Goal: Task Accomplishment & Management: Use online tool/utility

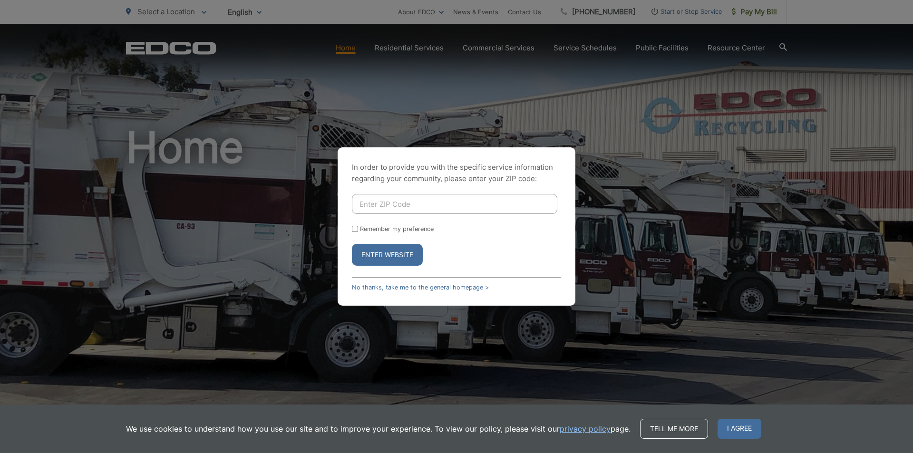
click at [378, 198] on input "Enter ZIP Code" at bounding box center [454, 204] width 205 height 20
type input "92020"
click at [391, 259] on button "Enter Website" at bounding box center [387, 255] width 71 height 22
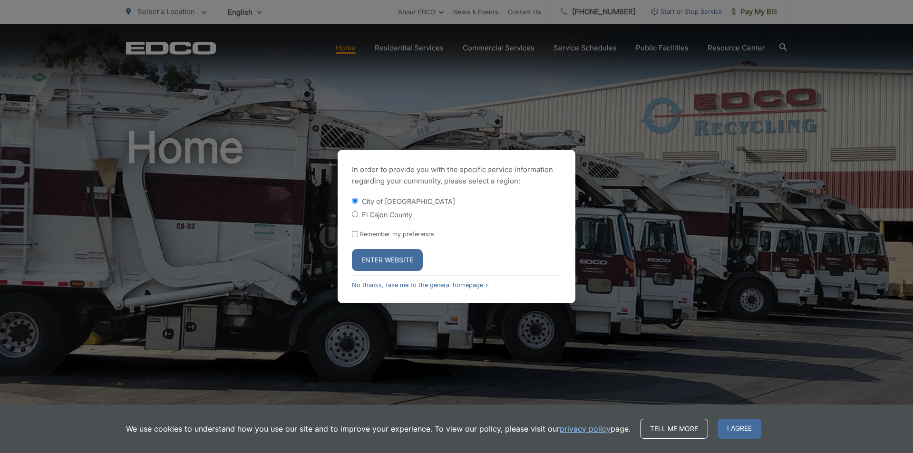
click at [378, 236] on label "Remember my preference" at bounding box center [397, 234] width 74 height 7
click at [358, 236] on input "Remember my preference" at bounding box center [355, 234] width 6 height 6
checkbox input "true"
click at [371, 258] on button "Enter Website" at bounding box center [387, 260] width 71 height 22
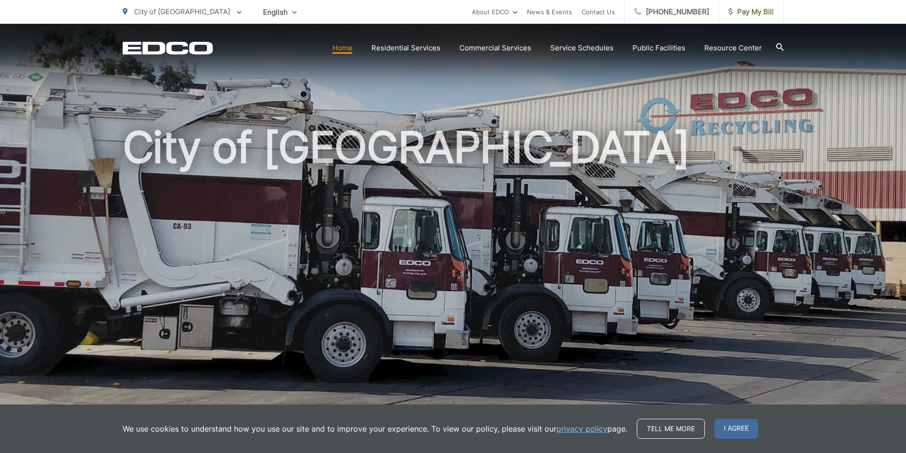
scroll to position [333, 0]
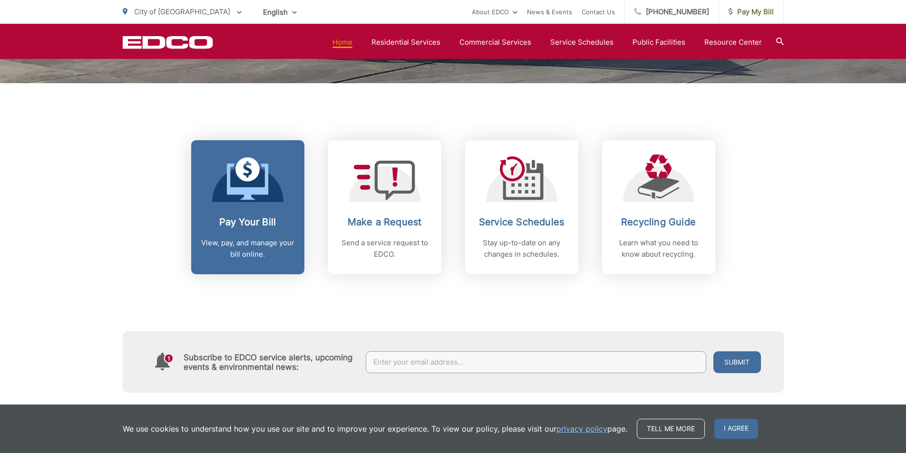
click at [227, 190] on icon at bounding box center [247, 182] width 41 height 36
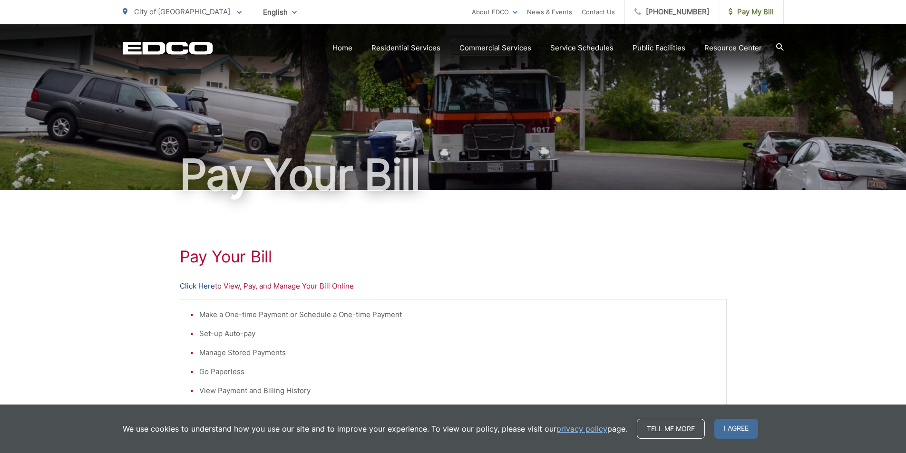
click at [181, 287] on link "Click Here" at bounding box center [197, 286] width 35 height 11
